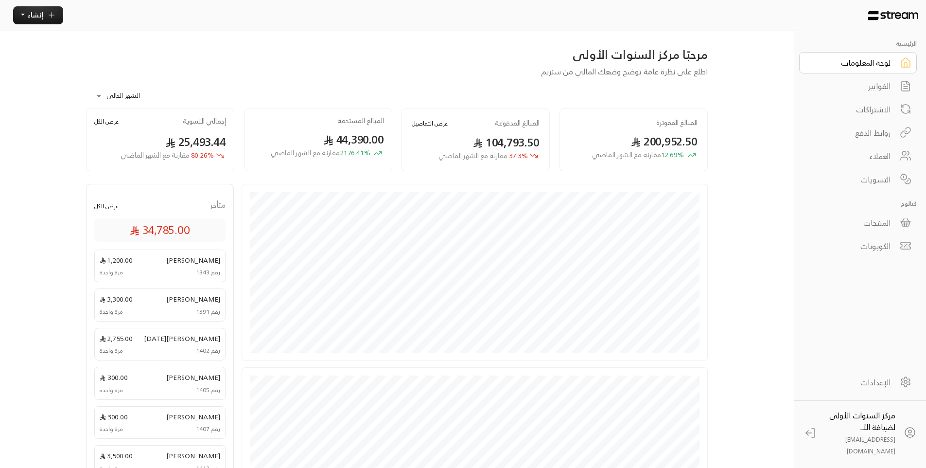
click at [863, 85] on div "الفواتير" at bounding box center [851, 86] width 78 height 12
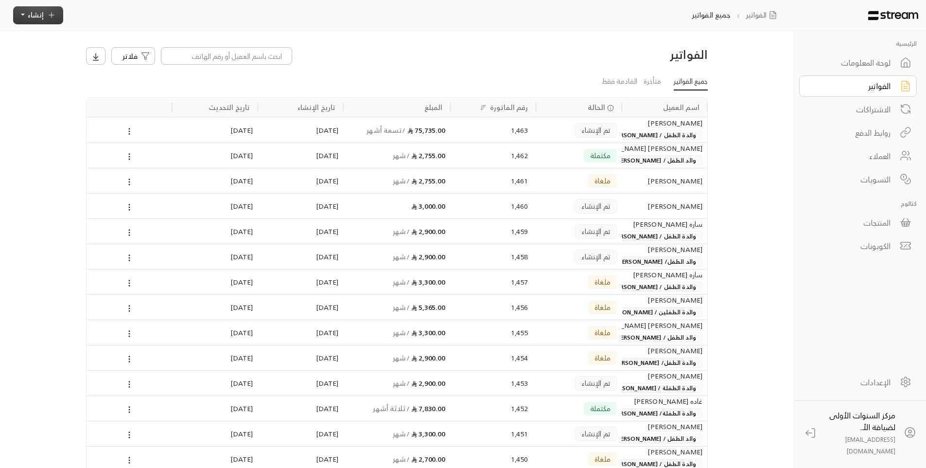
click at [52, 16] on icon "button" at bounding box center [51, 15] width 9 height 9
click at [113, 84] on div "اشتراك أتمتة الفواتير المتكررة للفواتير المستمرة." at bounding box center [83, 97] width 122 height 28
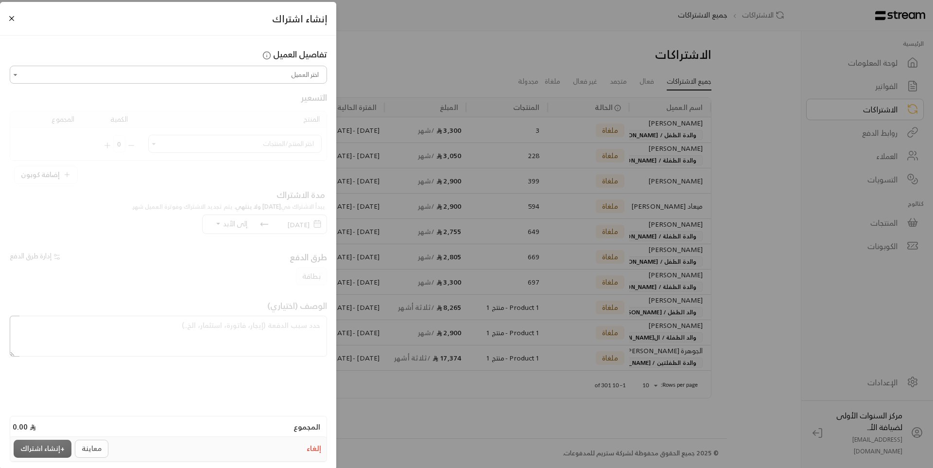
click at [317, 449] on button "إلغاء" at bounding box center [314, 448] width 18 height 14
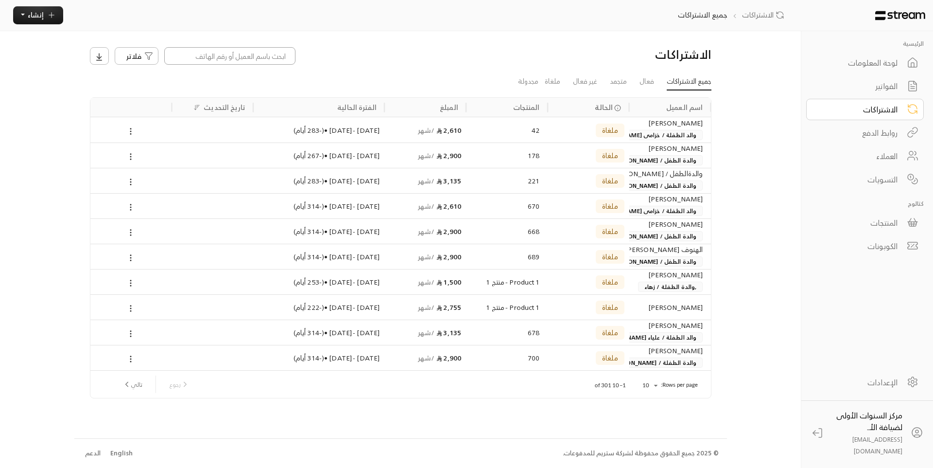
click at [288, 61] on input at bounding box center [229, 55] width 131 height 17
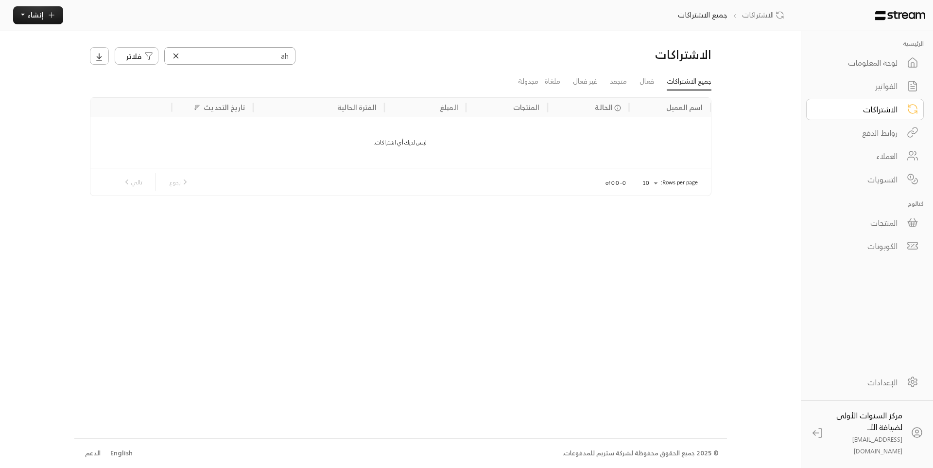
type input "a"
type input "شامبري"
click at [634, 133] on span "والدة الطفلة / [PERSON_NAME]" at bounding box center [654, 135] width 98 height 10
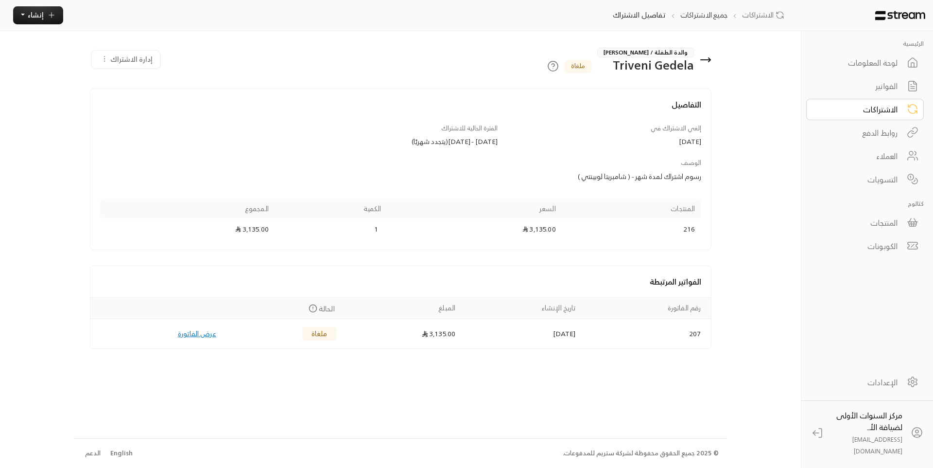
click at [654, 52] on span "والدة الطفلة / [PERSON_NAME]" at bounding box center [645, 53] width 97 height 10
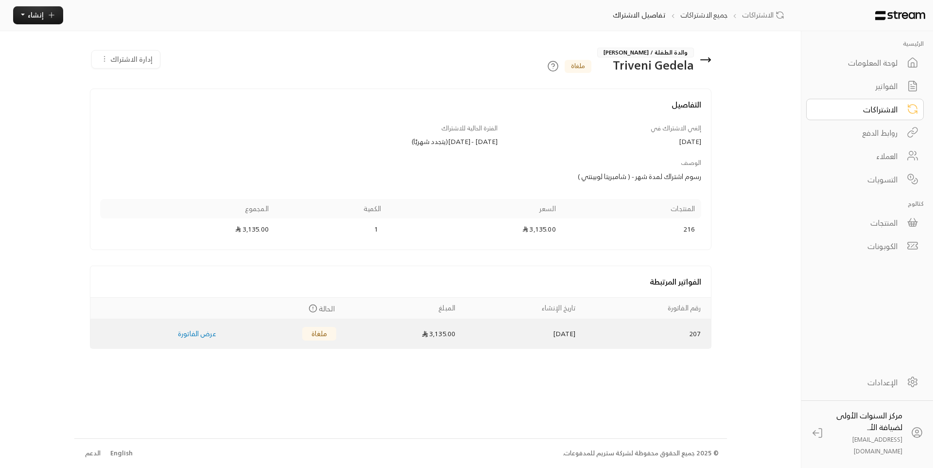
click at [197, 334] on link "عرض الفاتورة" at bounding box center [197, 333] width 38 height 12
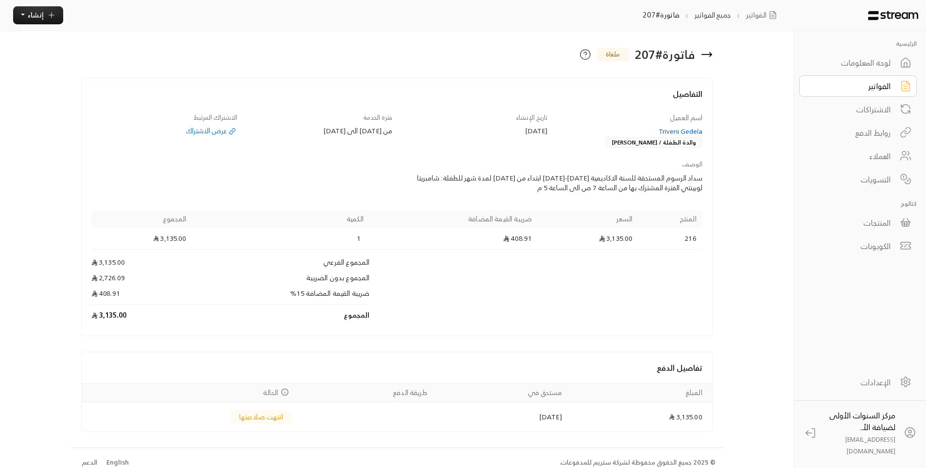
click at [676, 129] on div "Triveni Gedela" at bounding box center [630, 131] width 146 height 10
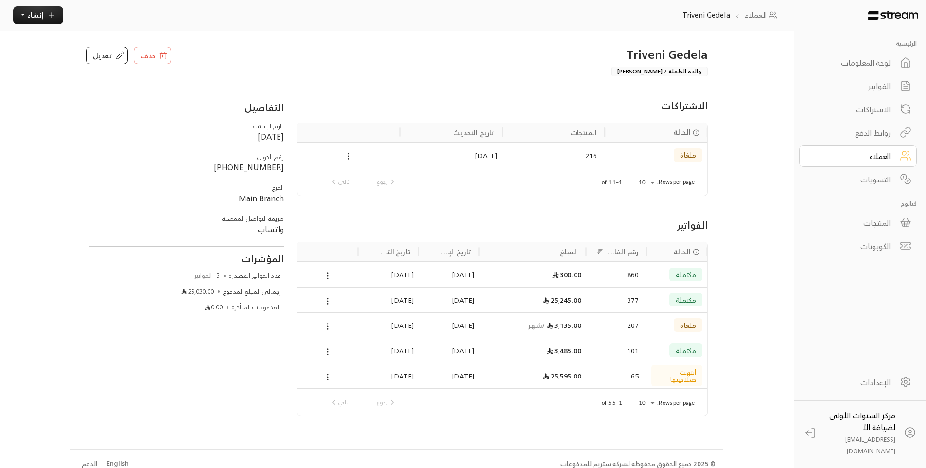
click at [568, 299] on div "25,245.00" at bounding box center [532, 299] width 97 height 25
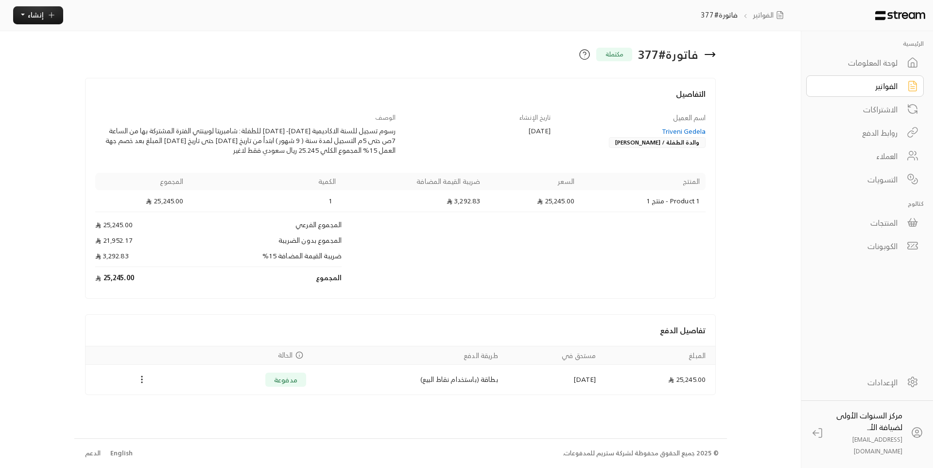
click at [709, 56] on icon at bounding box center [710, 55] width 12 height 12
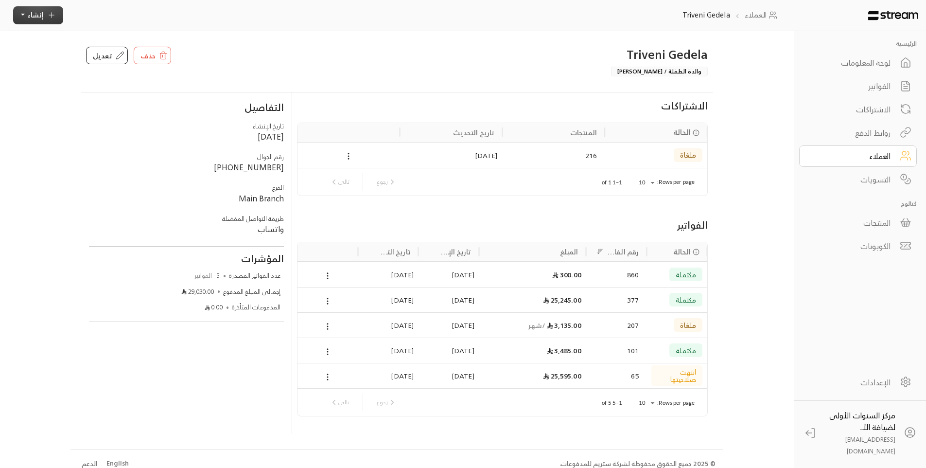
click at [33, 18] on span "إنشاء" at bounding box center [36, 15] width 16 height 12
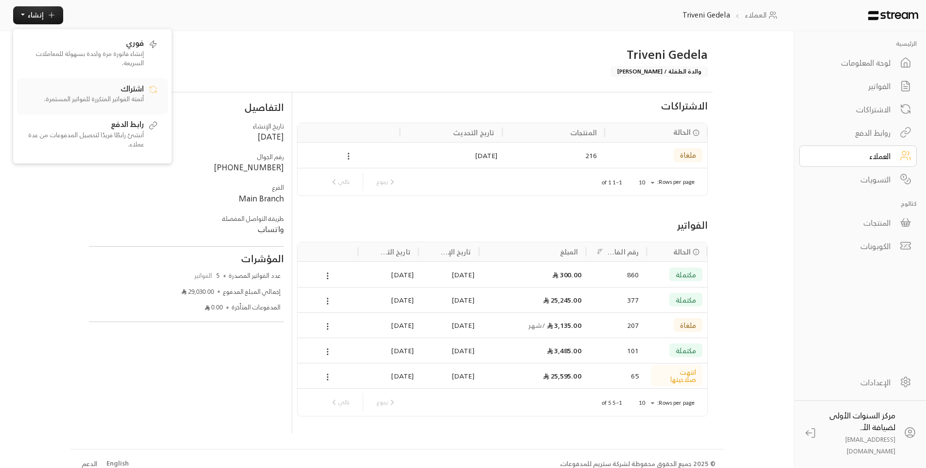
click at [132, 90] on span "اشتراك" at bounding box center [132, 88] width 23 height 9
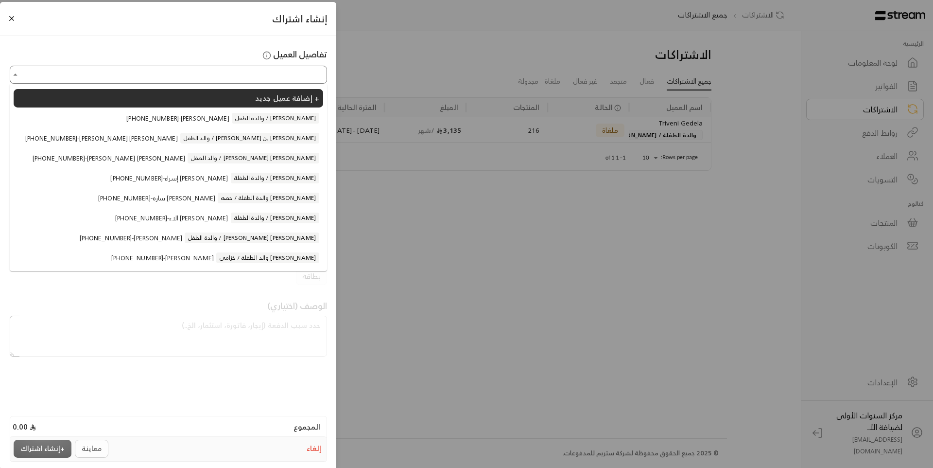
click at [250, 72] on input "اختر العميل" at bounding box center [168, 74] width 315 height 15
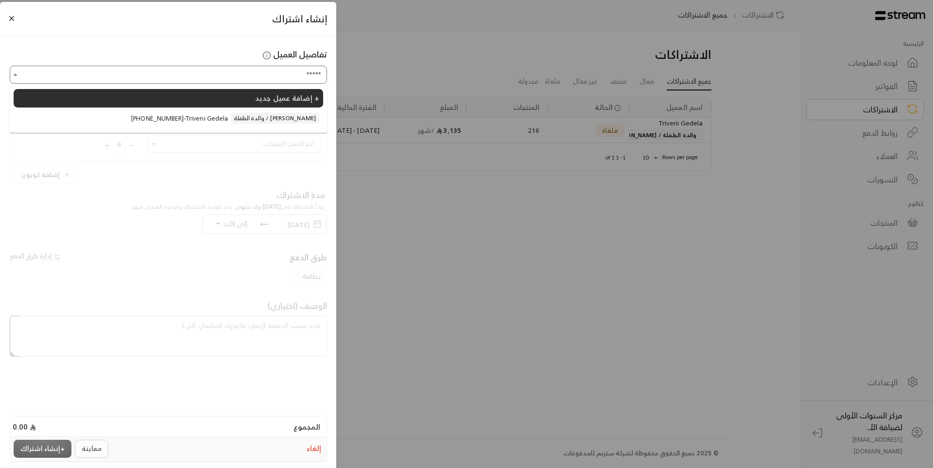
click at [236, 124] on li "[PHONE_NUMBER] - [PERSON_NAME] والدة الطفلة / [PERSON_NAME]" at bounding box center [169, 118] width 310 height 18
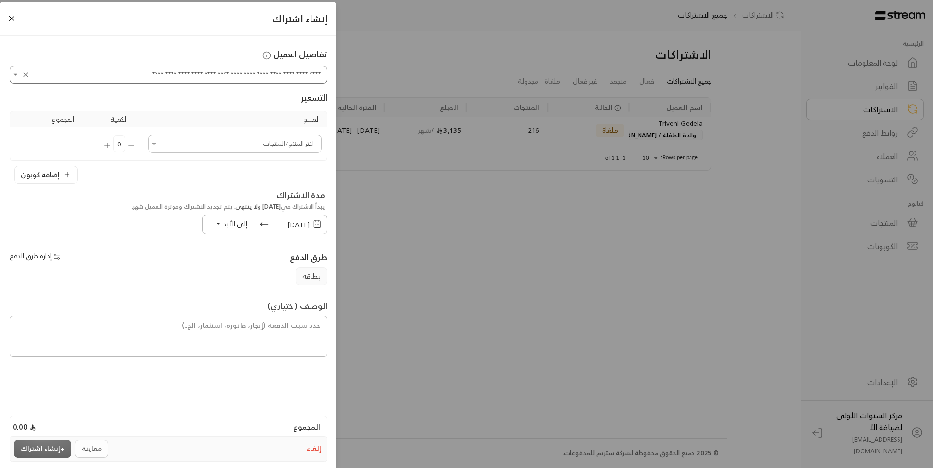
type input "**********"
click at [254, 144] on input "اختر العميل" at bounding box center [235, 143] width 171 height 15
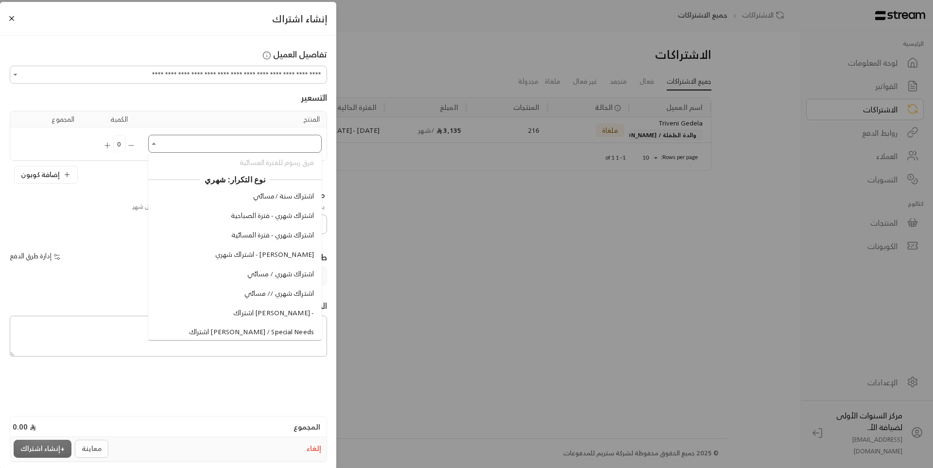
scroll to position [778, 0]
click at [264, 161] on span "اشتراك شهري - فترة المسائية" at bounding box center [272, 156] width 83 height 10
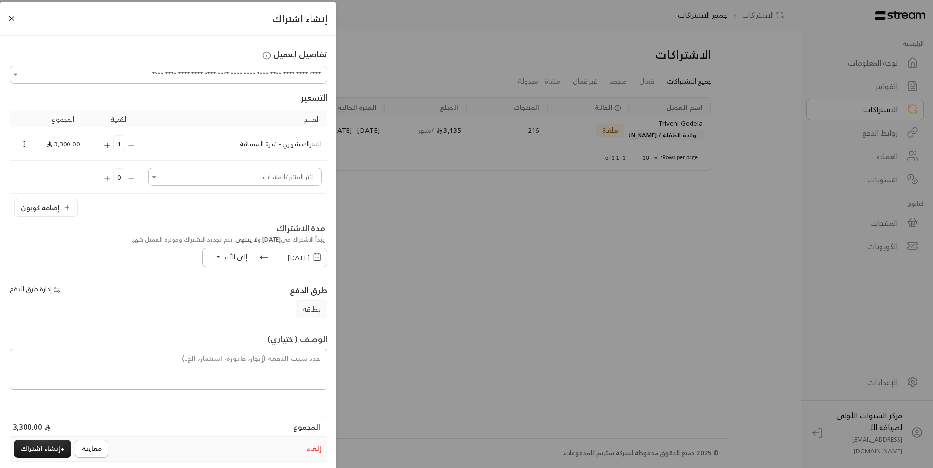
click at [287, 258] on span "[DATE]" at bounding box center [298, 257] width 22 height 12
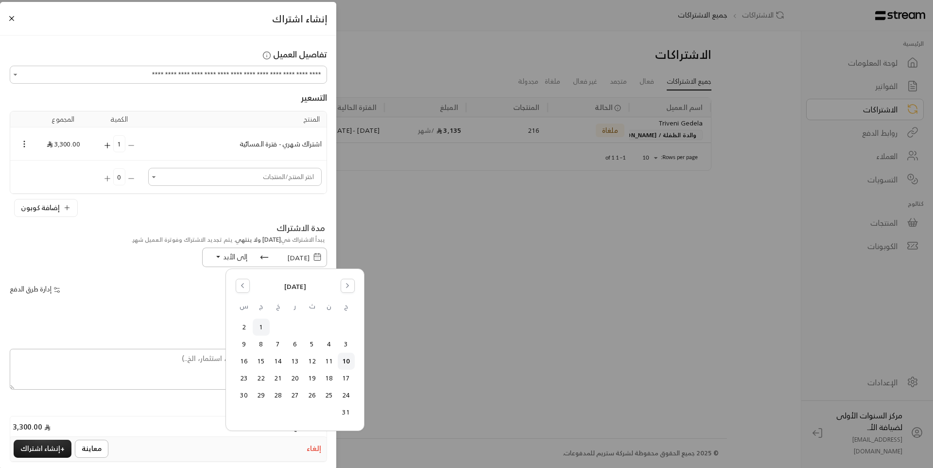
click at [261, 325] on button "1" at bounding box center [261, 327] width 16 height 16
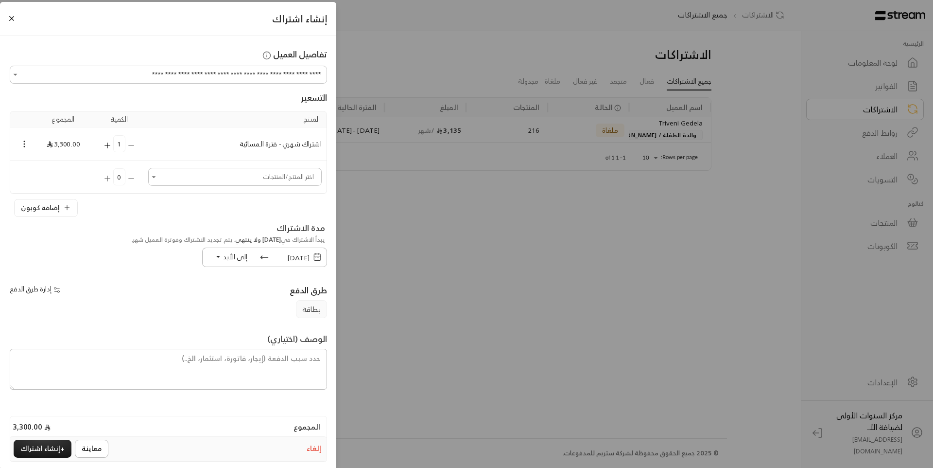
scroll to position [5, 0]
click at [280, 354] on textarea at bounding box center [168, 364] width 317 height 41
click at [287, 251] on span "[DATE]" at bounding box center [298, 252] width 22 height 12
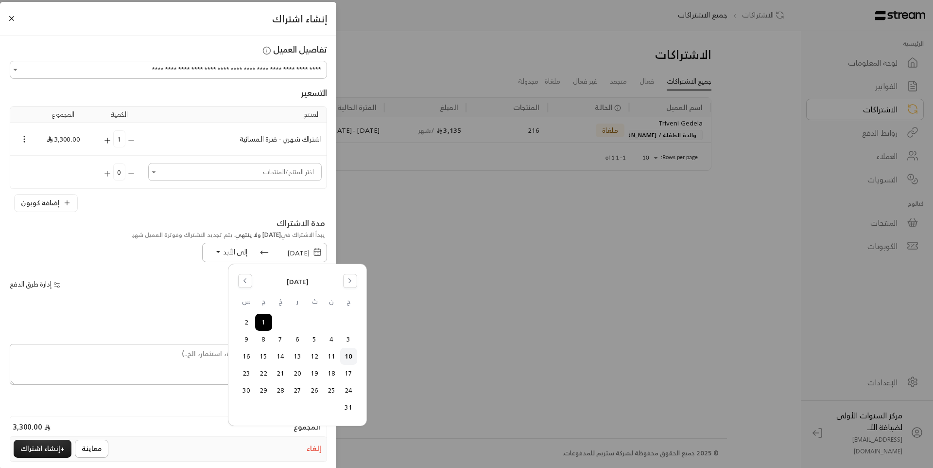
click at [153, 317] on div "الوصف (اختياري)" at bounding box center [168, 356] width 317 height 85
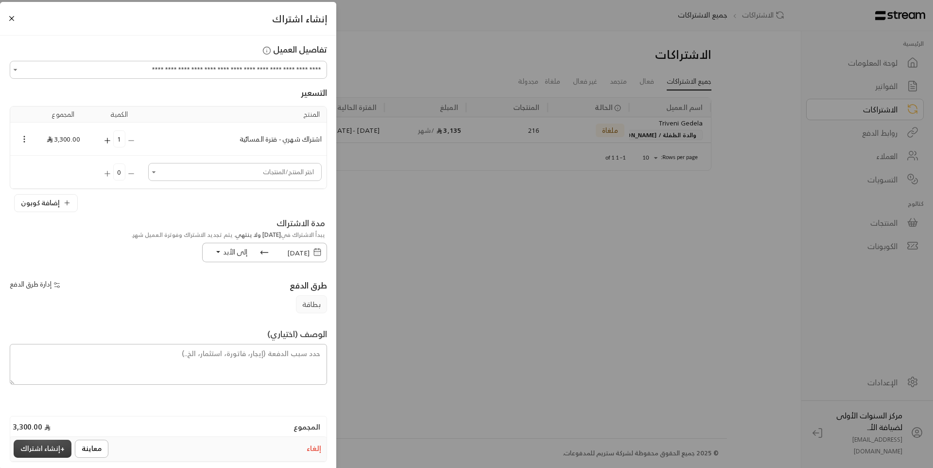
click at [59, 451] on button "+ إنشاء اشتراك" at bounding box center [43, 448] width 58 height 18
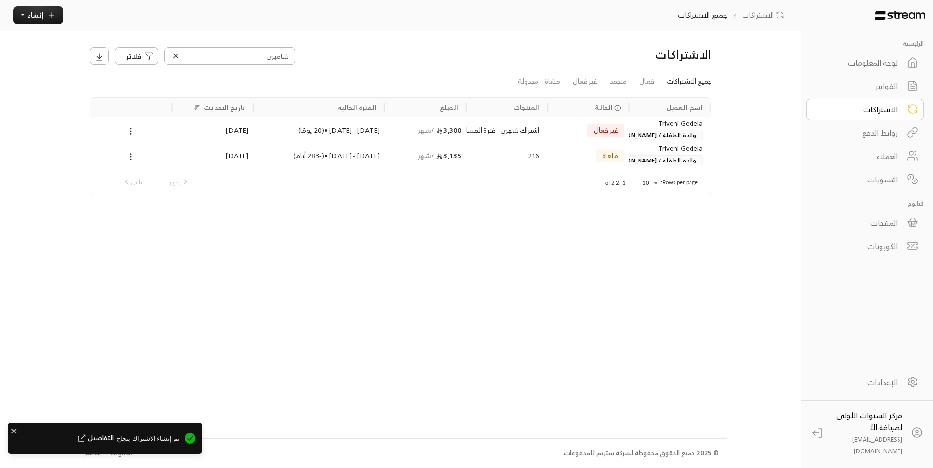
click at [647, 135] on span "والدة الطفلة / [PERSON_NAME]" at bounding box center [654, 135] width 98 height 10
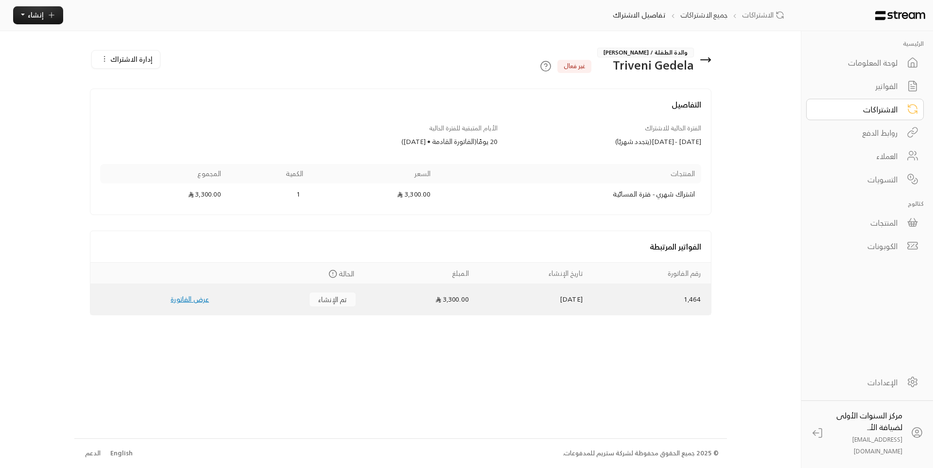
click at [335, 297] on span "تم الإنشاء" at bounding box center [332, 299] width 28 height 7
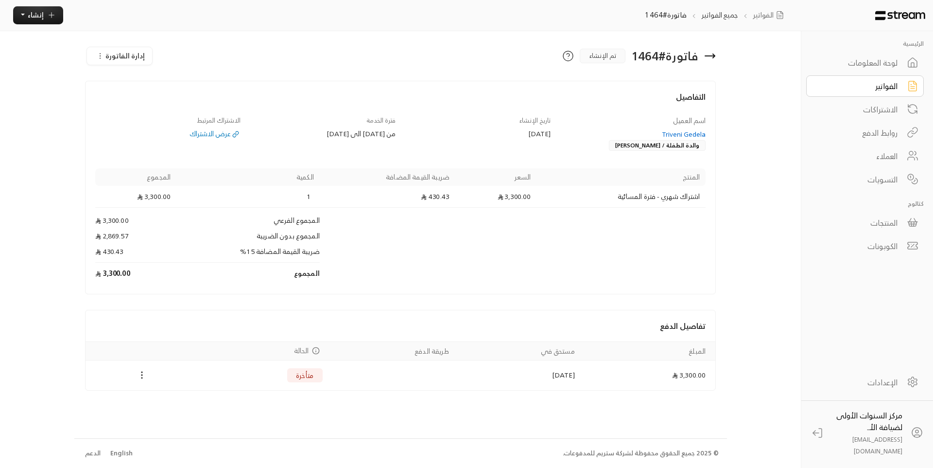
click at [140, 378] on icon "Payments" at bounding box center [142, 375] width 10 height 10
click at [184, 394] on li "تغيير الحالة الى مدفوعة" at bounding box center [178, 393] width 79 height 16
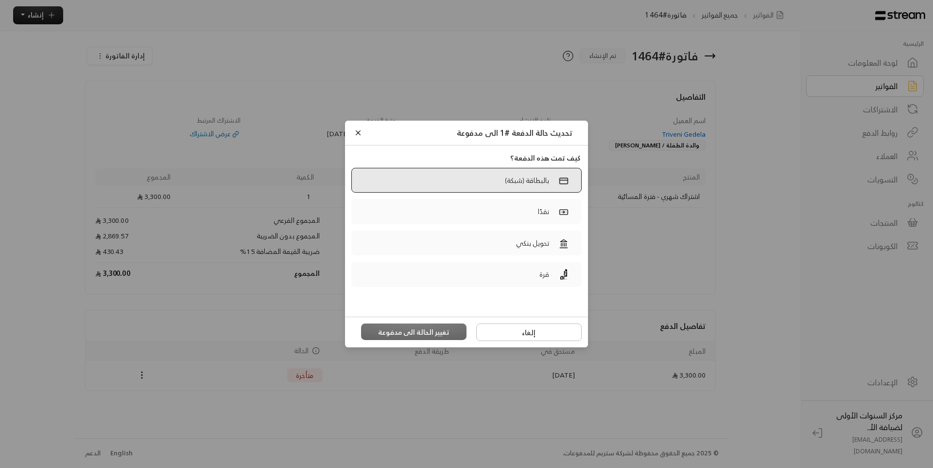
click at [493, 182] on label "بالبطاقة (شبكة)" at bounding box center [466, 180] width 230 height 25
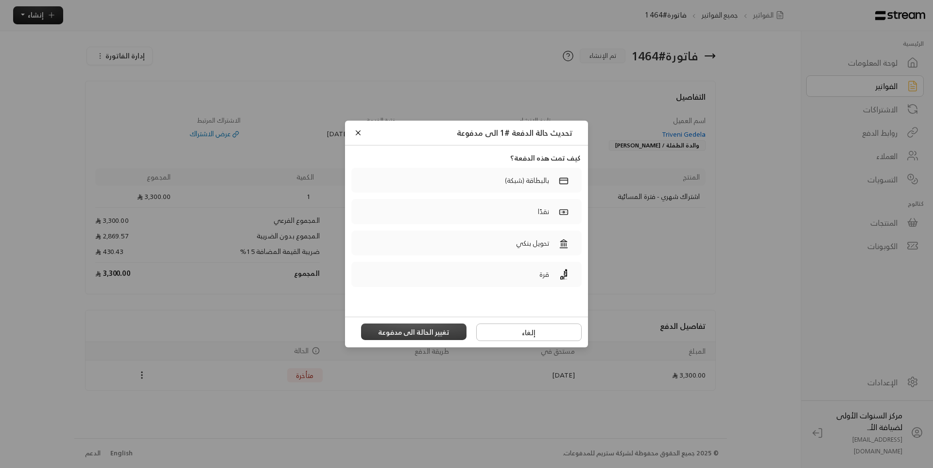
click at [445, 328] on button "تغيير الحالة الى مدفوعة" at bounding box center [414, 331] width 106 height 17
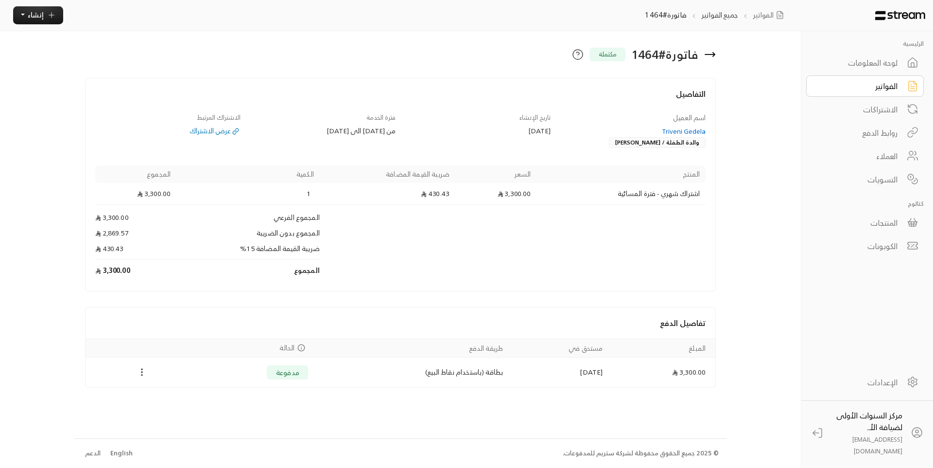
click at [683, 131] on div "Triveni Gedela" at bounding box center [633, 131] width 146 height 10
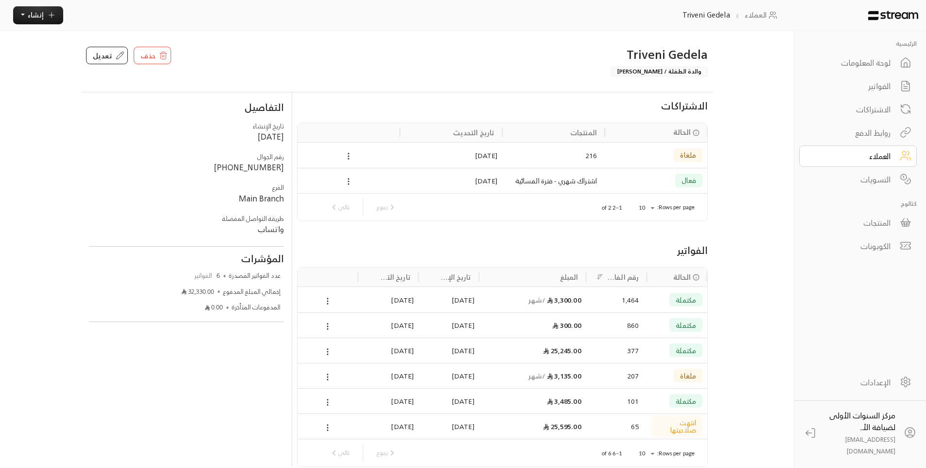
click at [623, 301] on div "1,464" at bounding box center [616, 299] width 45 height 25
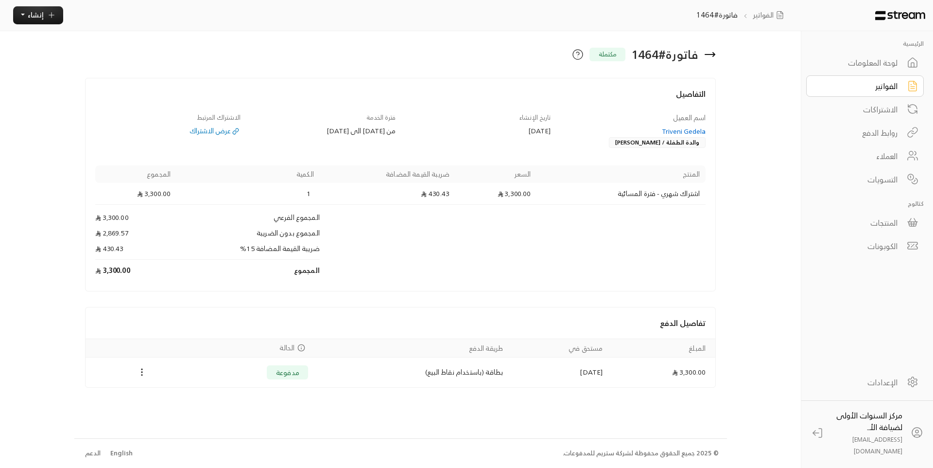
click at [706, 54] on icon at bounding box center [710, 54] width 10 height 0
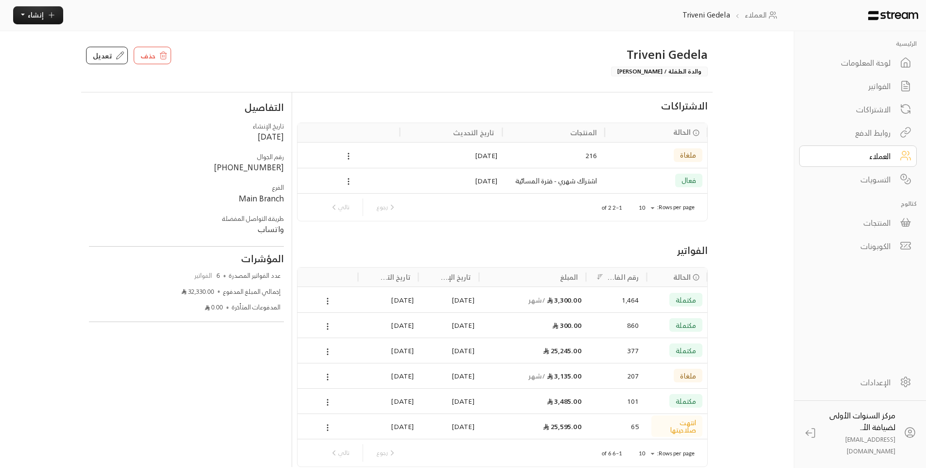
click at [891, 81] on link "الفواتير" at bounding box center [858, 85] width 118 height 21
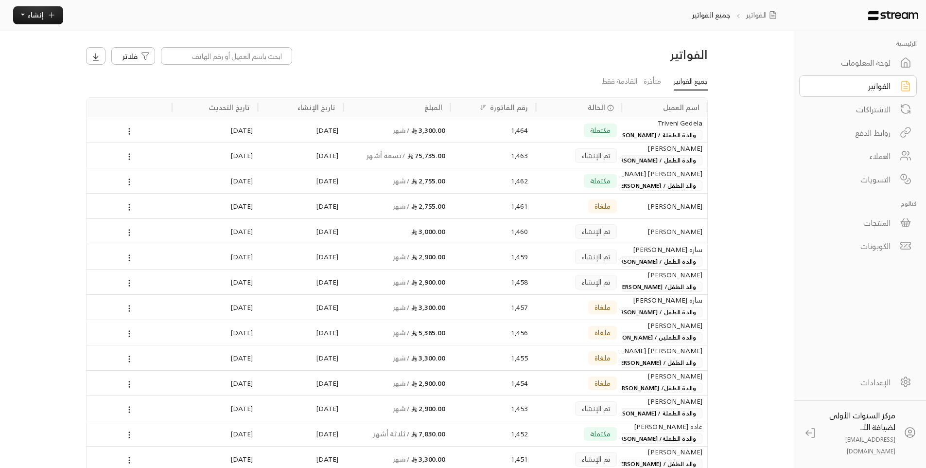
click at [648, 232] on div "[PERSON_NAME]" at bounding box center [665, 231] width 76 height 25
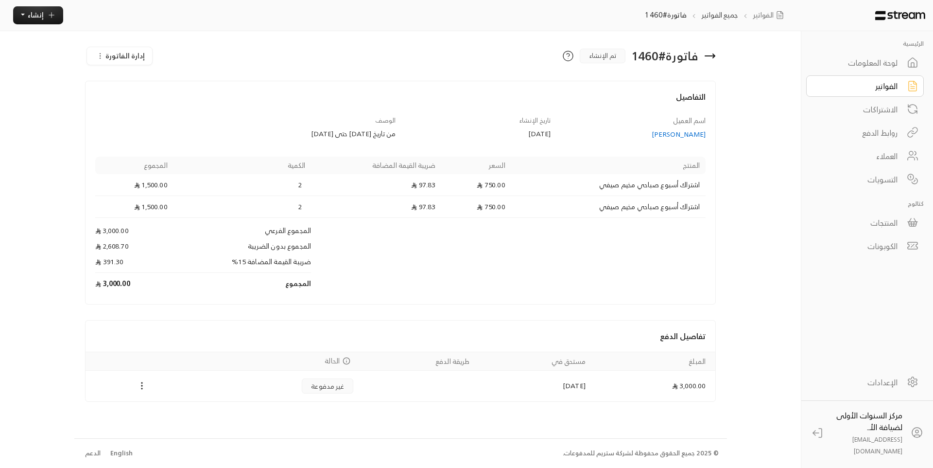
click at [140, 57] on span "إدارة الفاتورة" at bounding box center [124, 56] width 39 height 12
click at [157, 103] on div "إلغاء" at bounding box center [135, 100] width 79 height 10
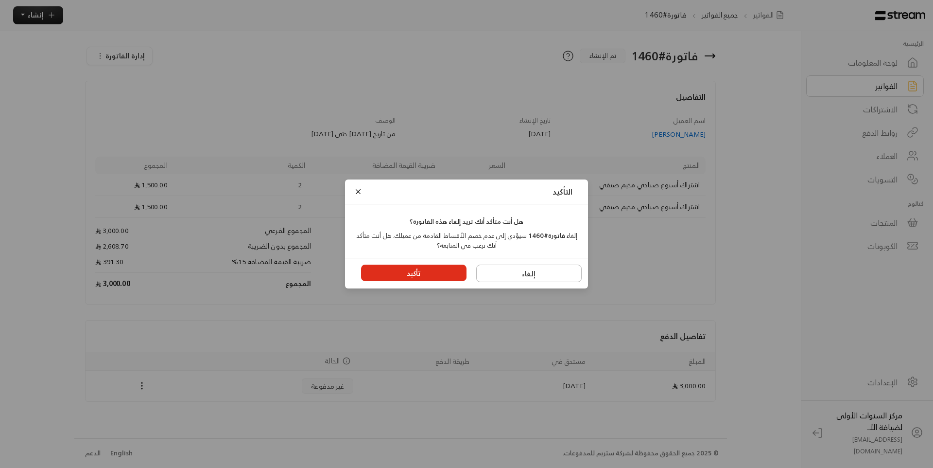
click at [406, 270] on button "تأكيد" at bounding box center [414, 272] width 106 height 17
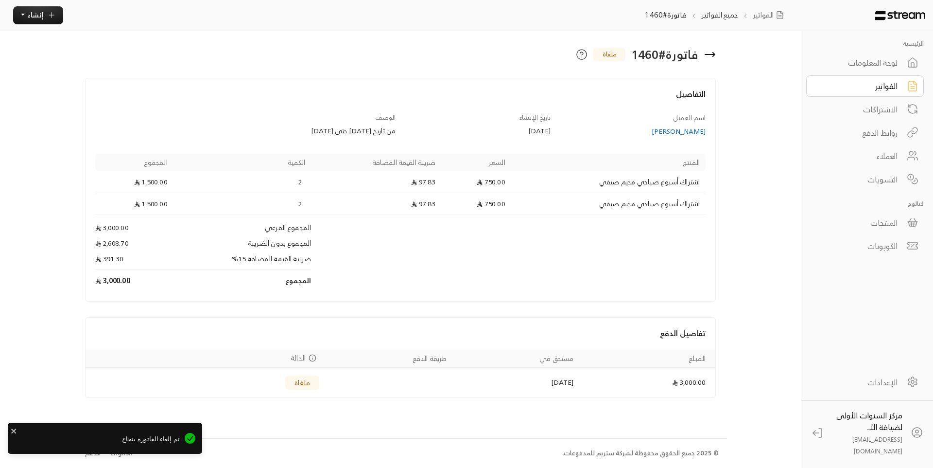
click at [866, 62] on div "لوحة المعلومات" at bounding box center [859, 63] width 78 height 12
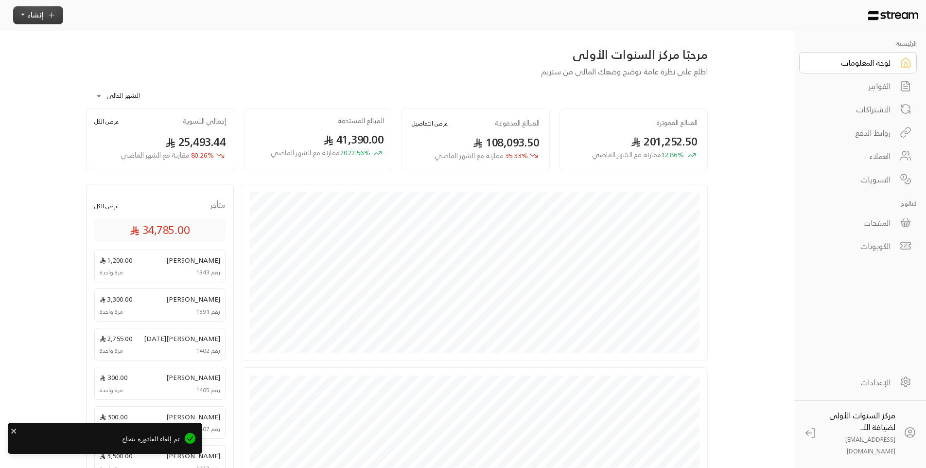
click at [47, 9] on button "إنشاء" at bounding box center [38, 15] width 50 height 18
click at [141, 60] on p "إنشاء فاتورة مرة واحدة بسهولة للمعاملات السريعة." at bounding box center [83, 58] width 122 height 19
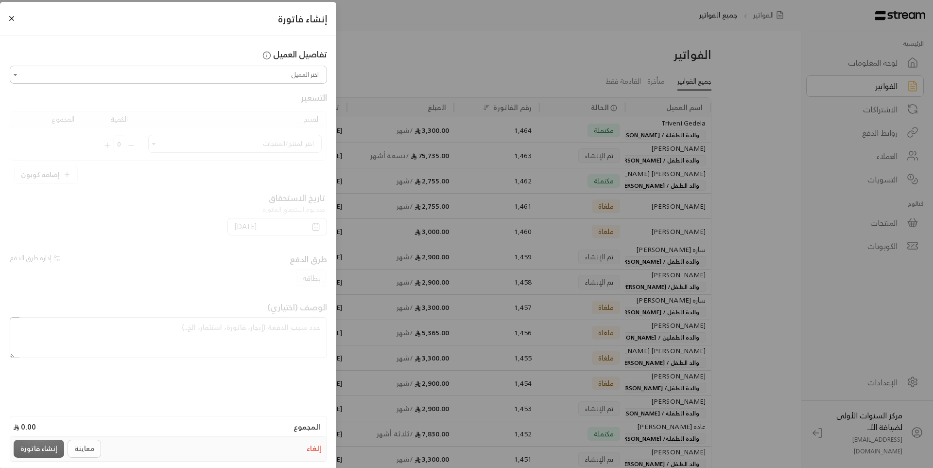
click at [269, 80] on input "اختر العميل" at bounding box center [168, 74] width 315 height 15
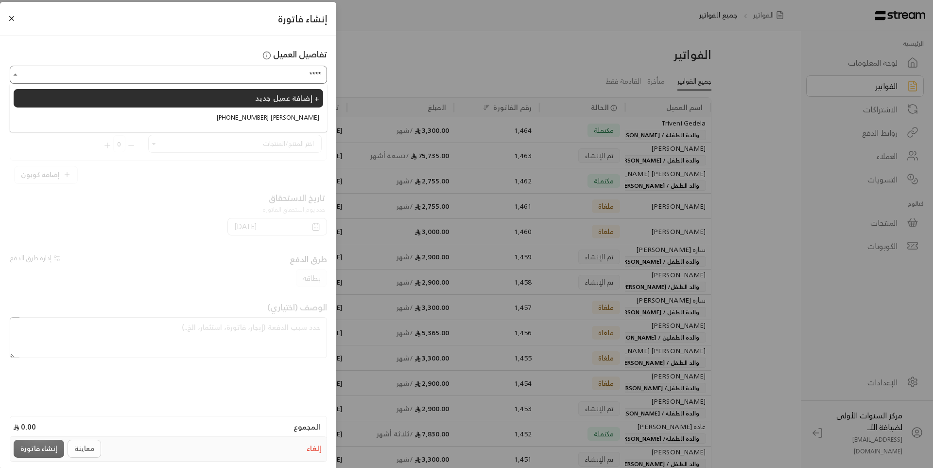
click at [282, 120] on span "[PHONE_NUMBER] - [PERSON_NAME]" at bounding box center [268, 118] width 103 height 10
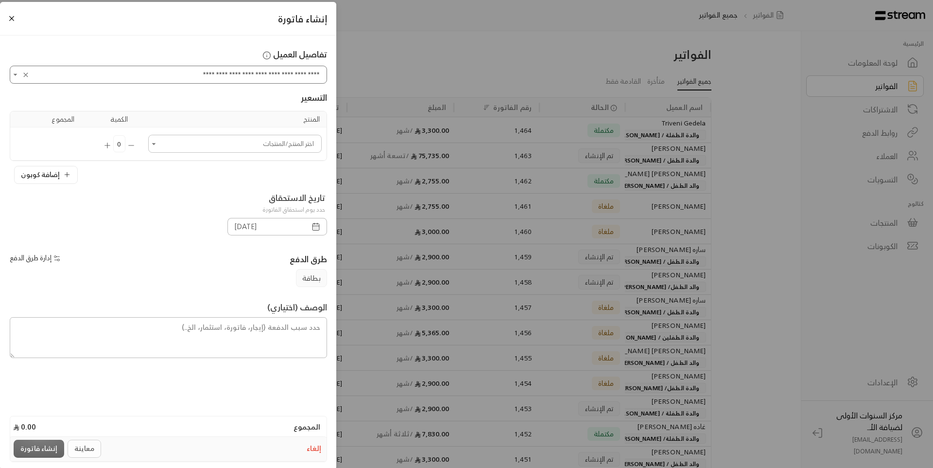
type input "**********"
click at [284, 146] on input "اختر العميل" at bounding box center [235, 143] width 171 height 15
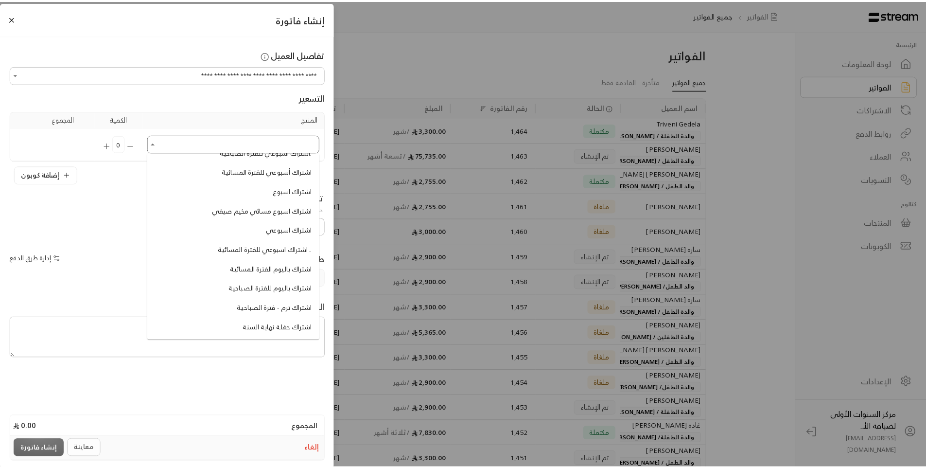
scroll to position [97, 0]
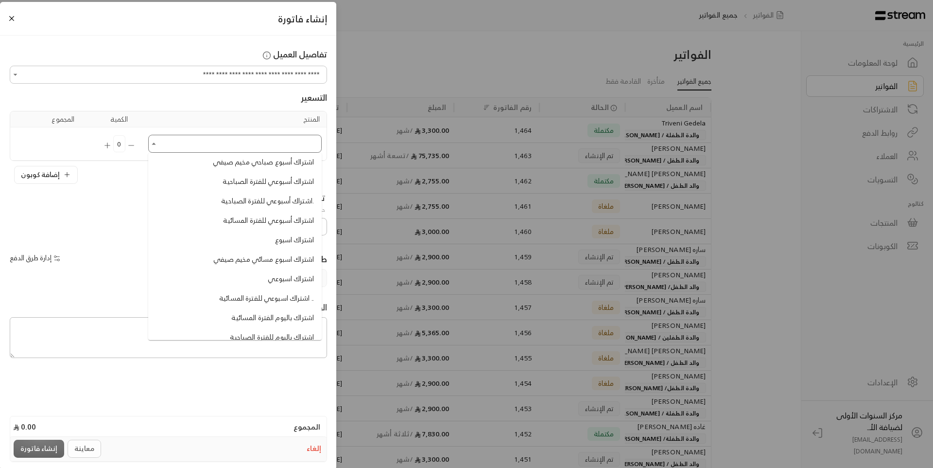
click at [254, 201] on span "اشتراك أسبوعي للفترة الصباحية." at bounding box center [267, 201] width 93 height 10
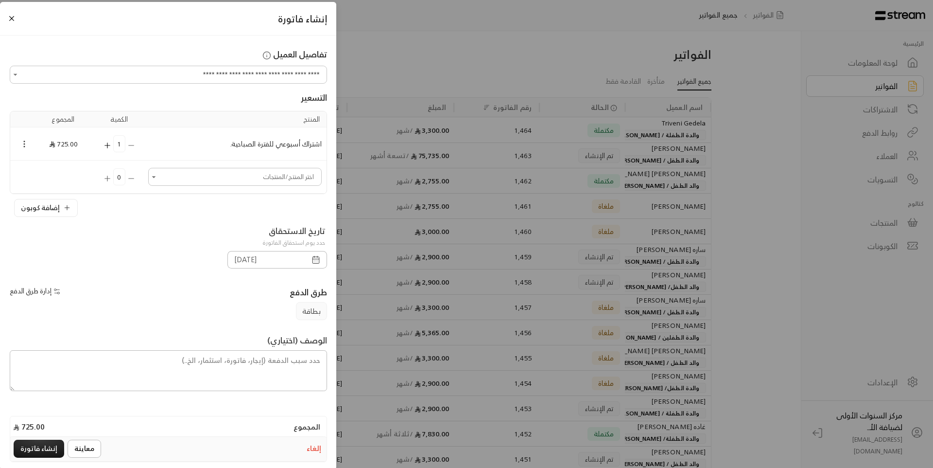
click at [29, 141] on icon "Selected Products" at bounding box center [24, 144] width 9 height 9
click at [49, 174] on li "إزالة المنتج" at bounding box center [52, 177] width 50 height 16
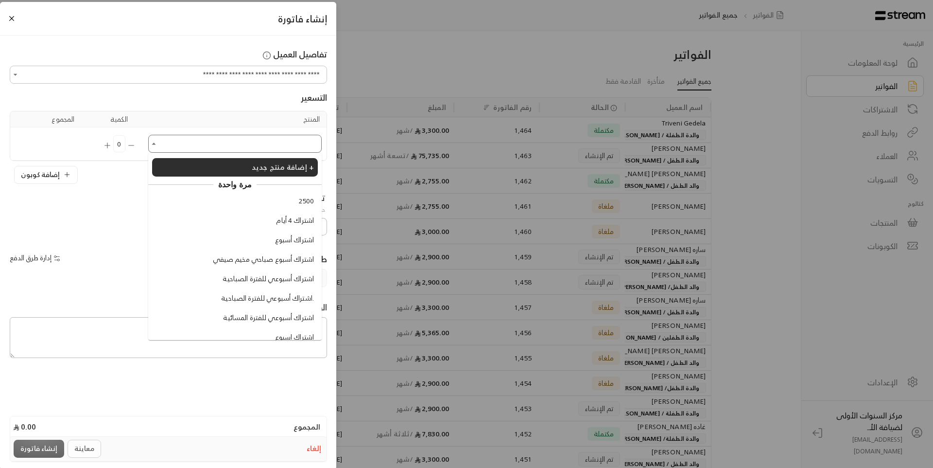
click at [187, 145] on input "اختر العميل" at bounding box center [235, 143] width 171 height 15
click at [269, 262] on span "اشتراك أسبوع صباحي مخيم صيفي" at bounding box center [263, 259] width 101 height 10
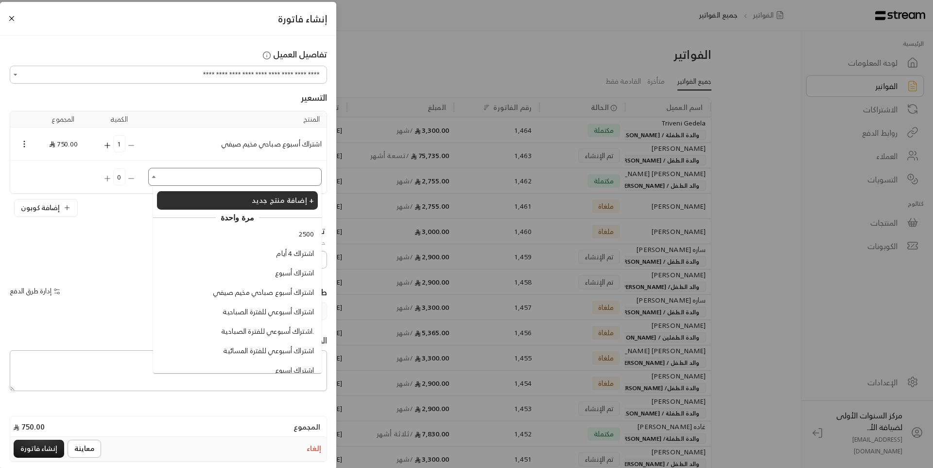
click at [169, 177] on input "اختر العميل" at bounding box center [235, 176] width 171 height 15
click at [259, 297] on span "اشتراك أسبوع صباحي مخيم صيفي" at bounding box center [263, 292] width 101 height 10
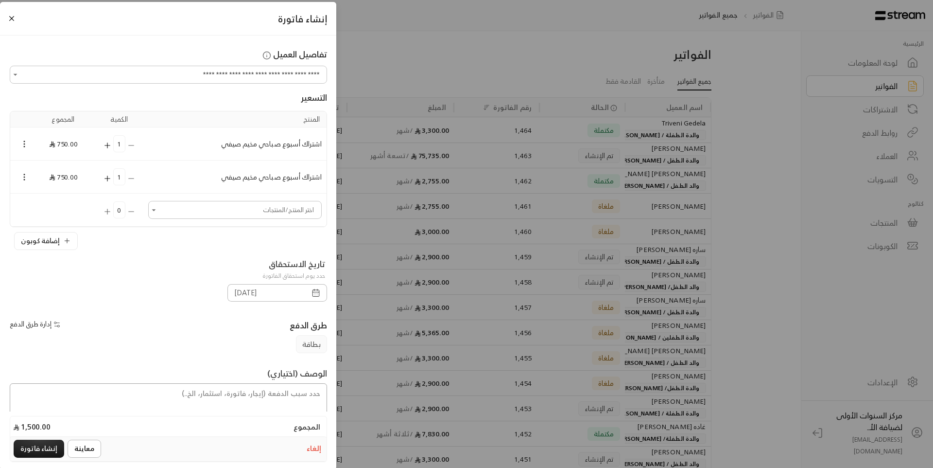
click at [312, 386] on textarea at bounding box center [168, 403] width 317 height 41
type textarea "من تاريخ [DATE] حتى [DATE]"
click at [48, 441] on button "إنشاء فاتورة" at bounding box center [39, 448] width 51 height 18
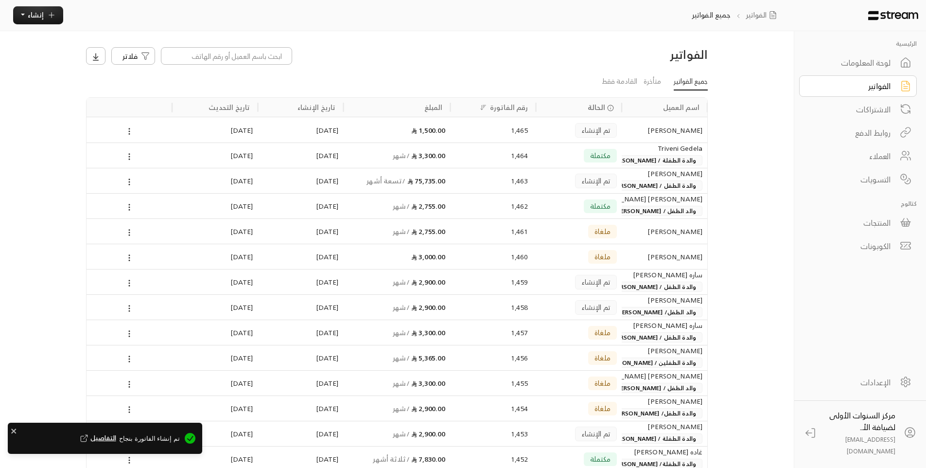
click at [855, 67] on div "لوحة المعلومات" at bounding box center [851, 63] width 78 height 12
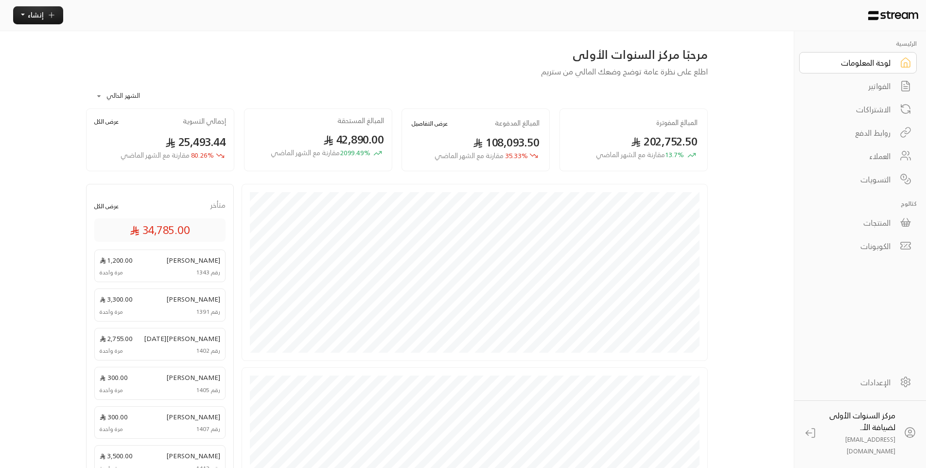
click at [678, 88] on div "**********" at bounding box center [397, 93] width 622 height 32
